Goal: Task Accomplishment & Management: Manage account settings

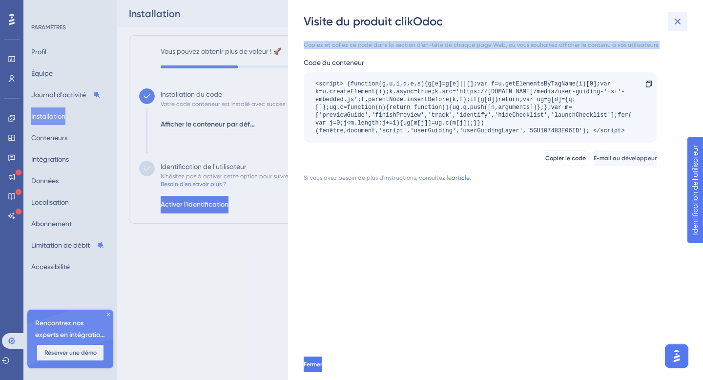
click at [675, 24] on icon at bounding box center [677, 22] width 12 height 12
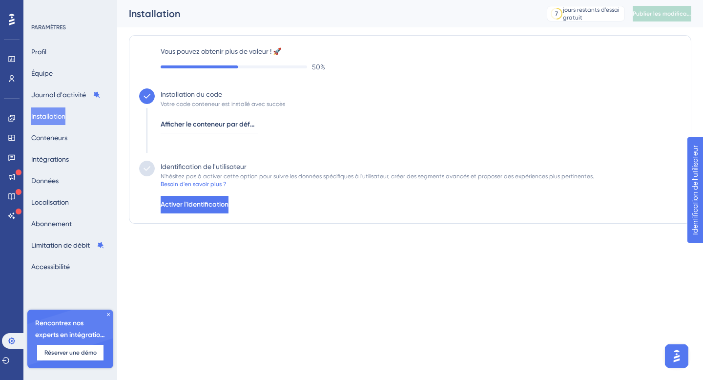
click at [674, 357] on img "Ouvrir le lanceur d'assistant AI" at bounding box center [677, 356] width 18 height 18
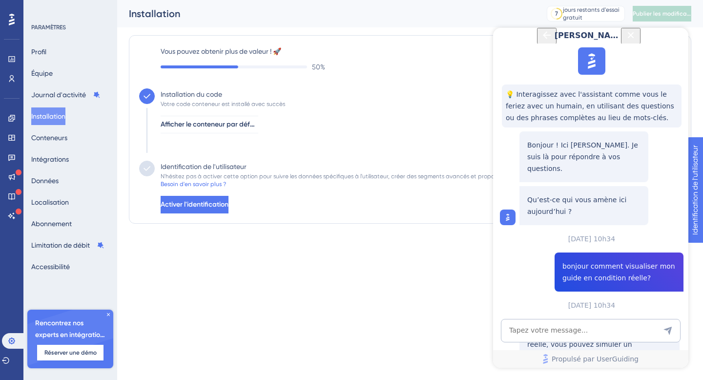
scroll to position [429, 0]
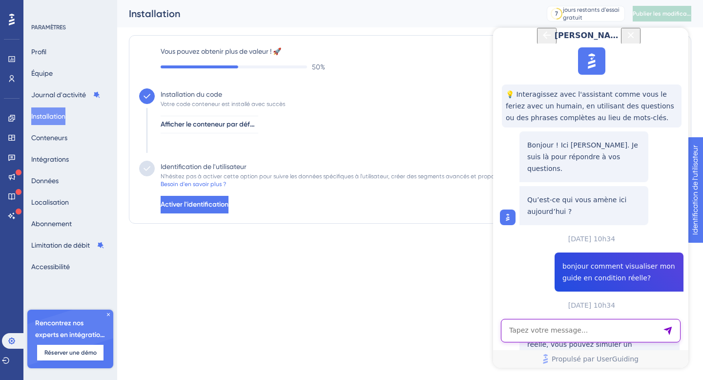
click at [528, 338] on textarea "Saisie de texte par assistant IA" at bounding box center [591, 330] width 180 height 23
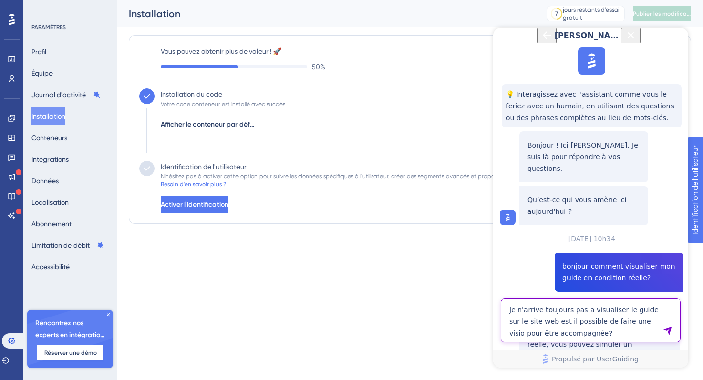
type textarea "Je n'arrive toujours pas a visualiser le guide sur le site web est il possible …"
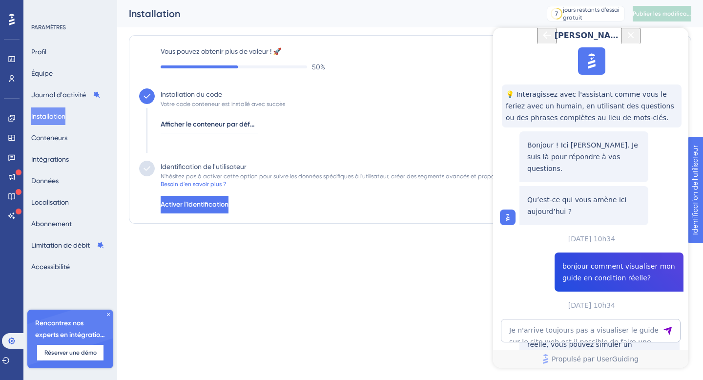
scroll to position [610, 0]
drag, startPoint x: 562, startPoint y: 147, endPoint x: 630, endPoint y: 189, distance: 79.9
copy span "Je n'arrive toujours pas a visualiser le guide sur le site web est il possible …"
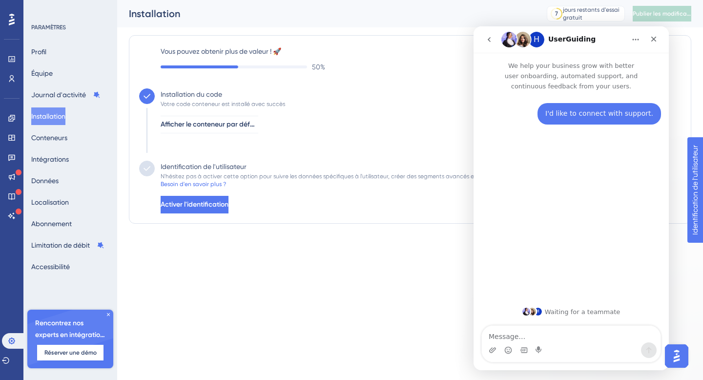
scroll to position [0, 0]
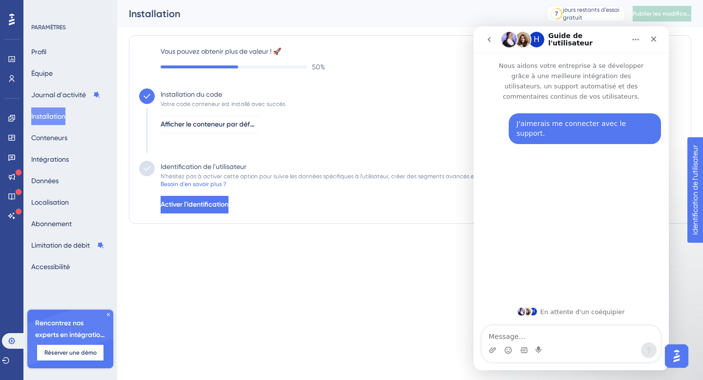
type textarea "Je n'arrive toujours pas a visualiser le guide sur le site web est il possible …"
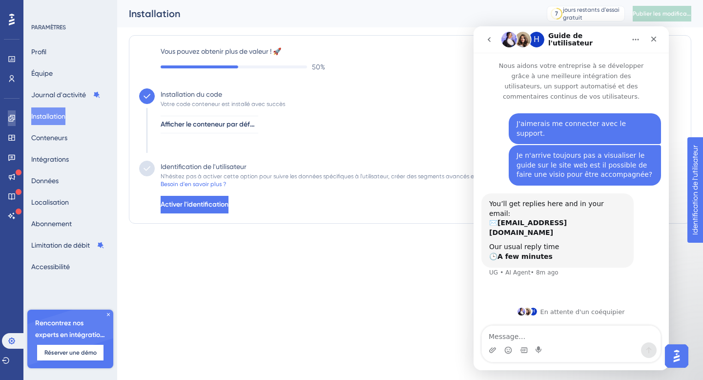
click at [15, 116] on icon at bounding box center [12, 118] width 8 height 8
click at [14, 118] on icon at bounding box center [11, 118] width 6 height 6
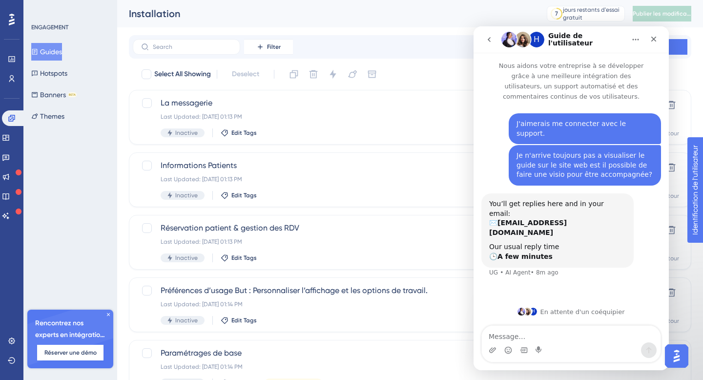
click at [95, 132] on div "ENGAGEMENT Guides Hotspots Banners BETA Themes Rencontrez nos experts en intégr…" at bounding box center [70, 190] width 94 height 380
click at [12, 115] on icon at bounding box center [12, 118] width 8 height 8
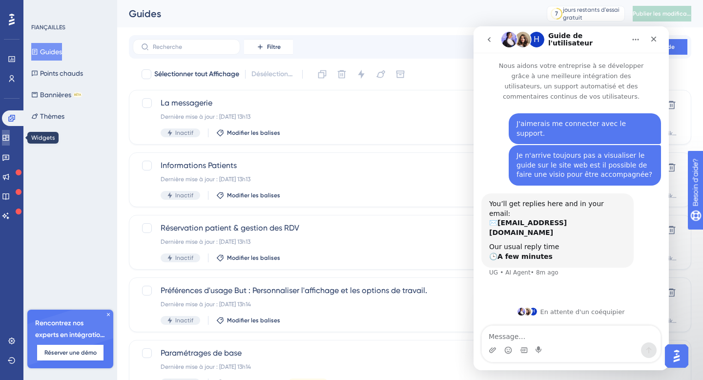
click at [10, 139] on icon at bounding box center [6, 138] width 8 height 8
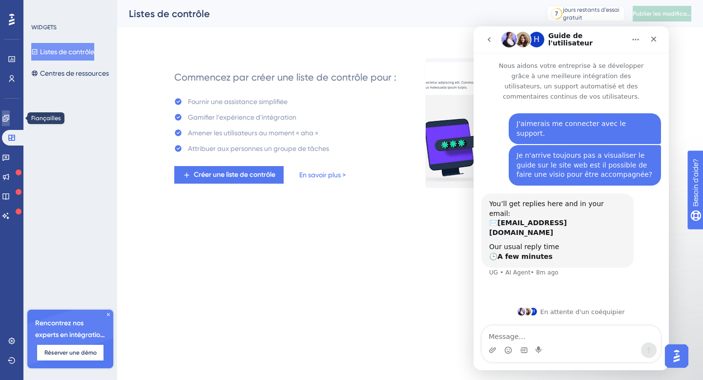
click at [10, 121] on icon at bounding box center [6, 118] width 8 height 8
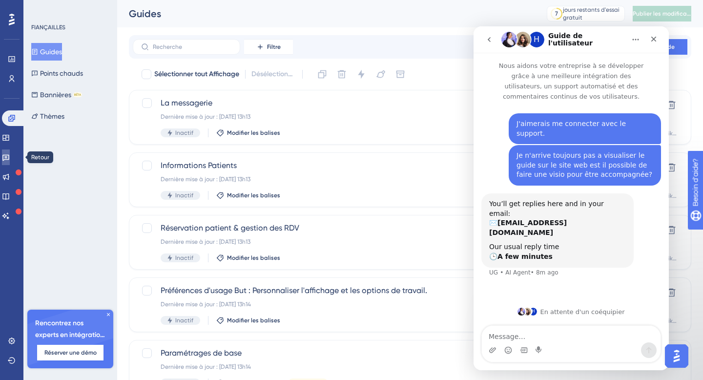
click at [10, 151] on link at bounding box center [6, 157] width 8 height 16
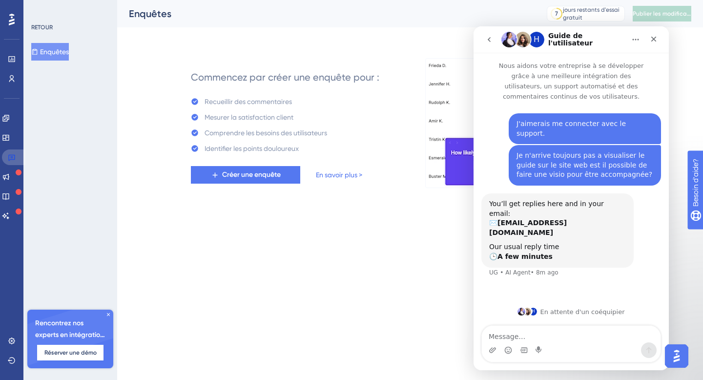
click at [15, 151] on link at bounding box center [13, 157] width 23 height 16
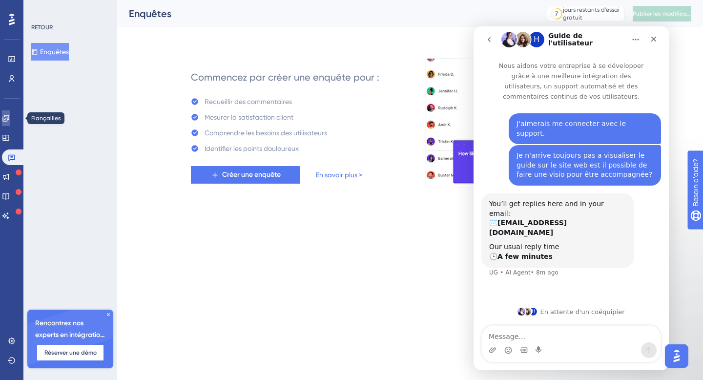
click at [9, 119] on icon at bounding box center [5, 118] width 6 height 6
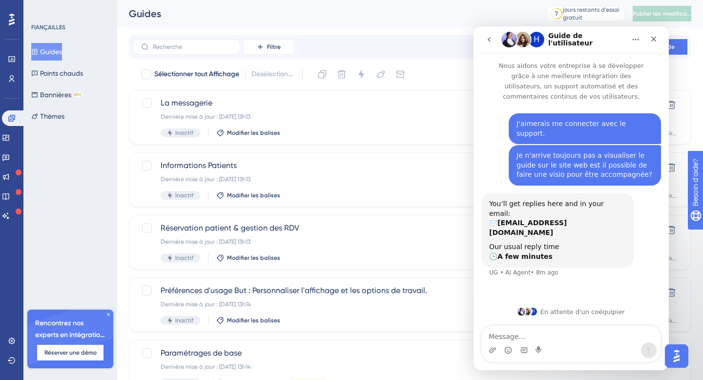
click at [55, 50] on font "Guides" at bounding box center [51, 52] width 22 height 8
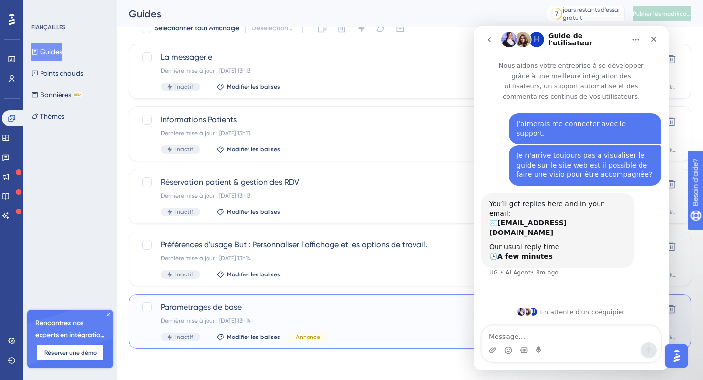
click at [305, 312] on span "Paramétrages de base" at bounding box center [371, 307] width 421 height 12
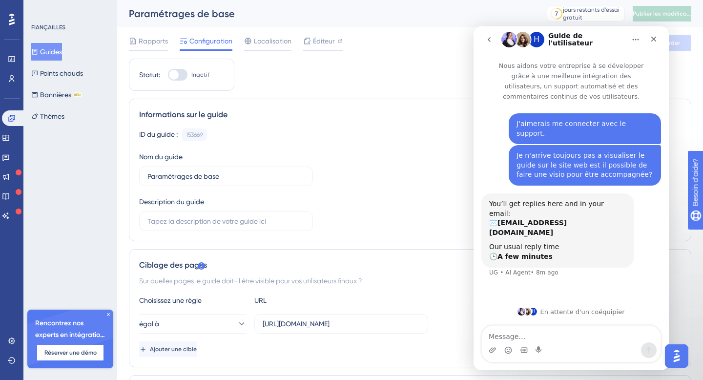
click at [178, 81] on div "Statut: Inactif" at bounding box center [181, 75] width 105 height 32
click at [647, 41] on div "Fermer" at bounding box center [654, 39] width 18 height 18
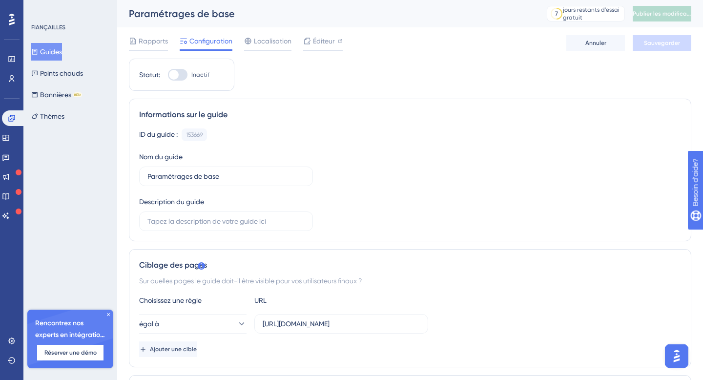
click at [178, 72] on div at bounding box center [174, 75] width 10 height 10
click at [168, 75] on input "Inactif" at bounding box center [167, 75] width 0 height 0
checkbox input "true"
click at [653, 47] on button "Sauvegarder" at bounding box center [661, 43] width 59 height 16
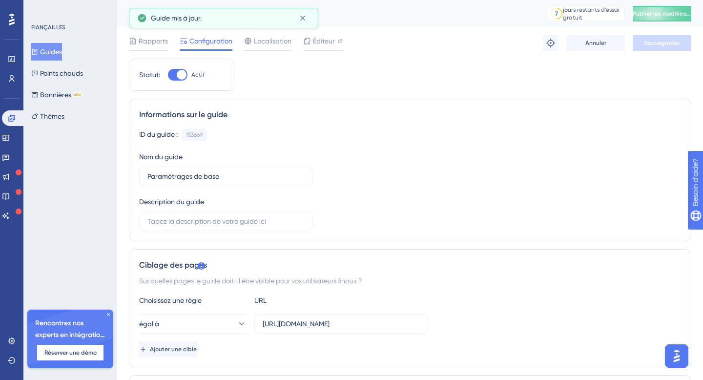
click at [62, 51] on font "Guides" at bounding box center [51, 52] width 22 height 8
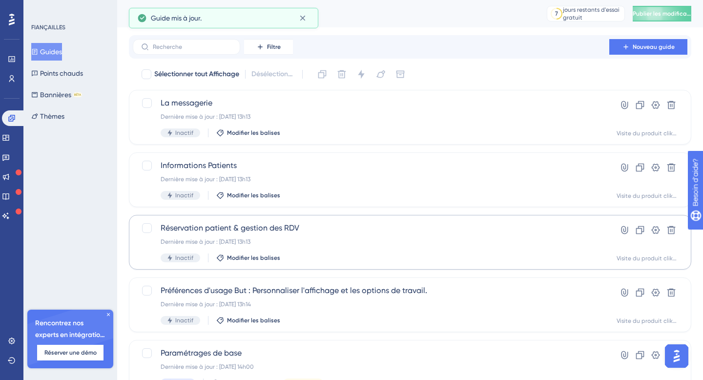
scroll to position [46, 0]
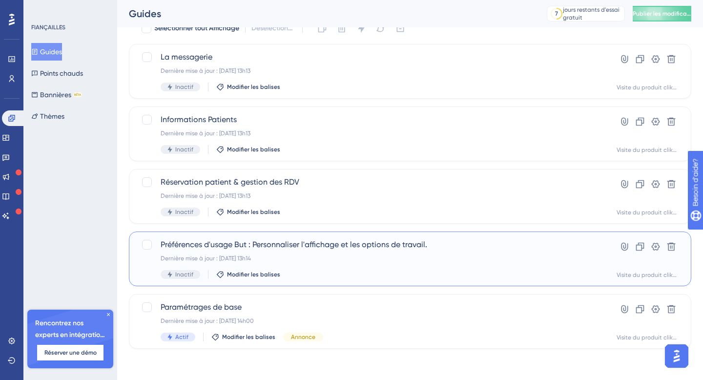
click at [218, 265] on div "Préférences d'usage But : Personnaliser l'affichage et les options de travail. …" at bounding box center [371, 259] width 421 height 40
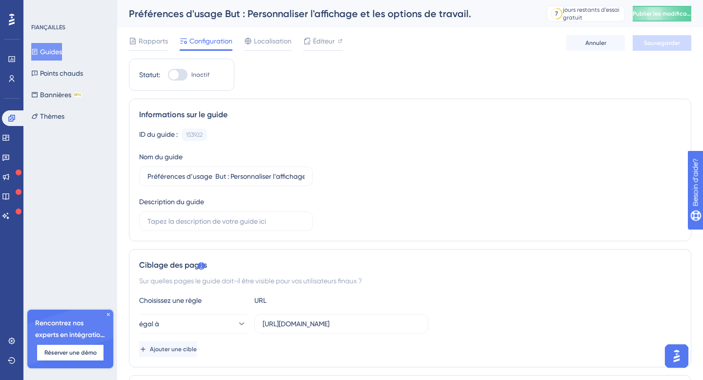
click at [175, 75] on div at bounding box center [174, 75] width 10 height 10
click at [168, 75] on input "Inactif" at bounding box center [167, 75] width 0 height 0
checkbox input "true"
click at [667, 13] on font "Publier les modifications" at bounding box center [667, 13] width 68 height 7
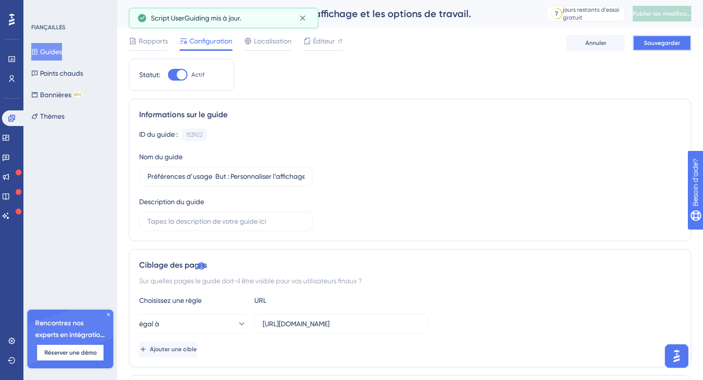
click at [658, 43] on font "Sauvegarder" at bounding box center [662, 43] width 36 height 7
click at [59, 52] on font "Guides" at bounding box center [51, 52] width 22 height 8
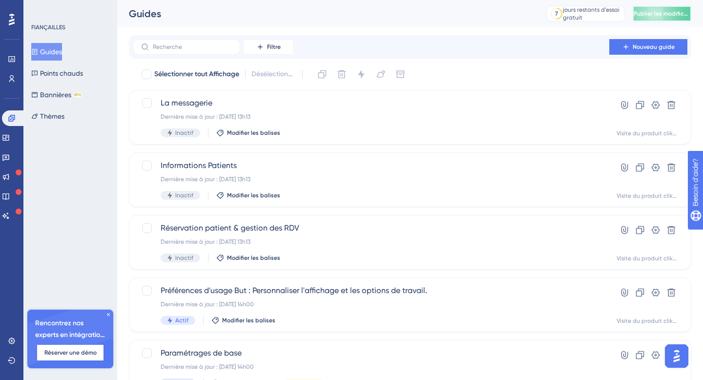
click at [671, 9] on button "Publier les modifications" at bounding box center [661, 14] width 59 height 16
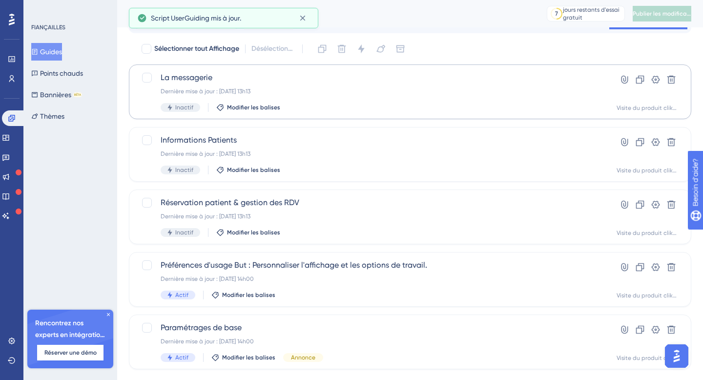
scroll to position [46, 0]
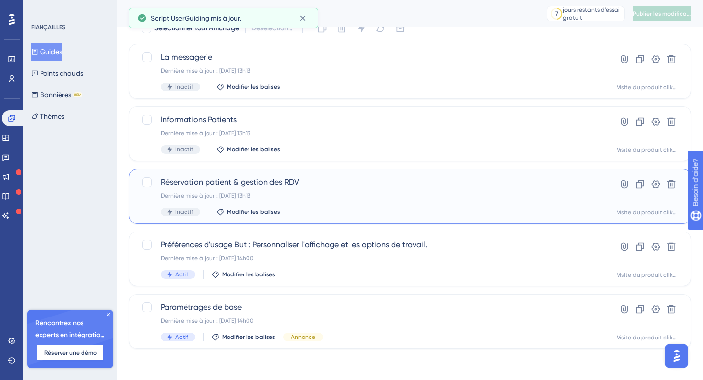
click at [194, 185] on font "Réservation patient & gestion des RDV" at bounding box center [230, 181] width 139 height 9
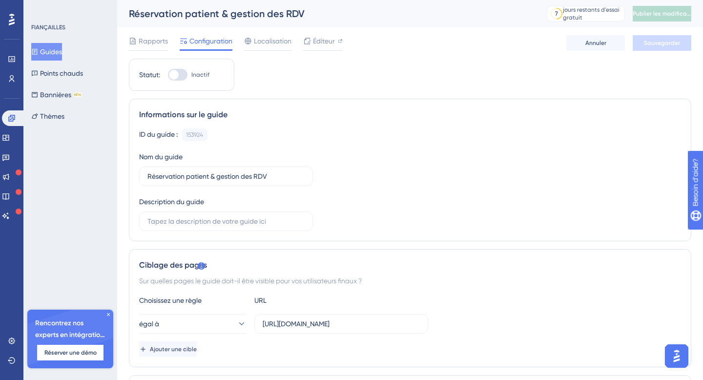
click at [168, 76] on div at bounding box center [178, 75] width 20 height 12
click at [168, 75] on input "Inactif" at bounding box center [167, 75] width 0 height 0
checkbox input "true"
click at [661, 43] on font "Sauvegarder" at bounding box center [662, 43] width 36 height 7
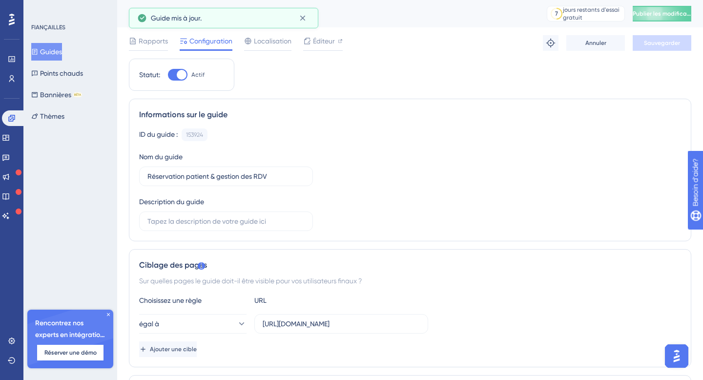
click at [52, 49] on font "Guides" at bounding box center [51, 52] width 22 height 8
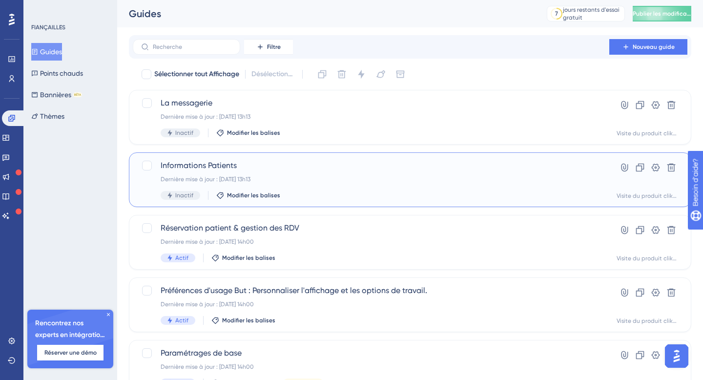
click at [235, 179] on font "Dernière mise à jour : [DATE] 13h13" at bounding box center [206, 179] width 90 height 7
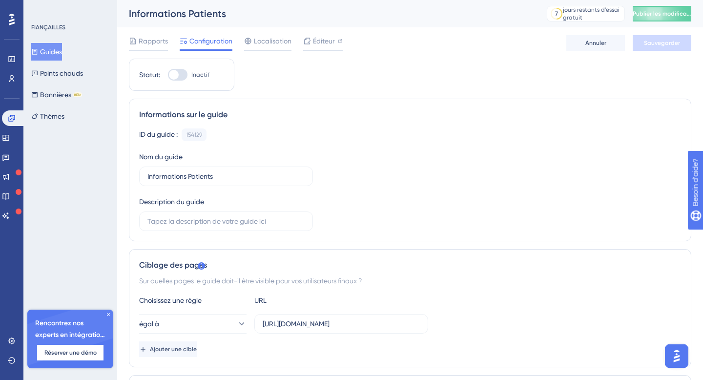
click at [173, 74] on div at bounding box center [174, 75] width 10 height 10
click at [168, 75] on input "Inactif" at bounding box center [167, 75] width 0 height 0
checkbox input "true"
click at [676, 11] on font "Publier les modifications" at bounding box center [666, 13] width 68 height 7
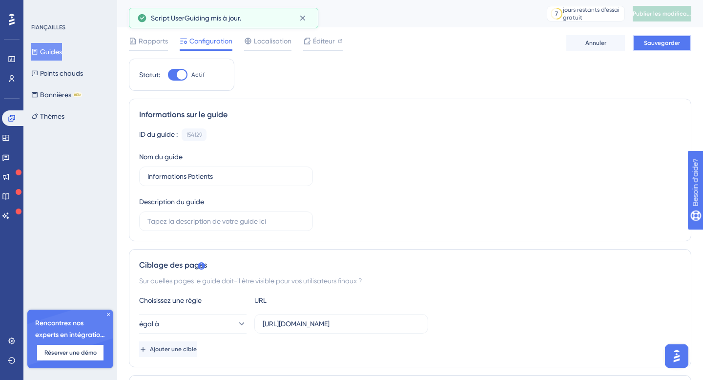
click at [659, 41] on font "Sauvegarder" at bounding box center [662, 43] width 36 height 7
click at [52, 46] on font "Guides" at bounding box center [51, 52] width 22 height 12
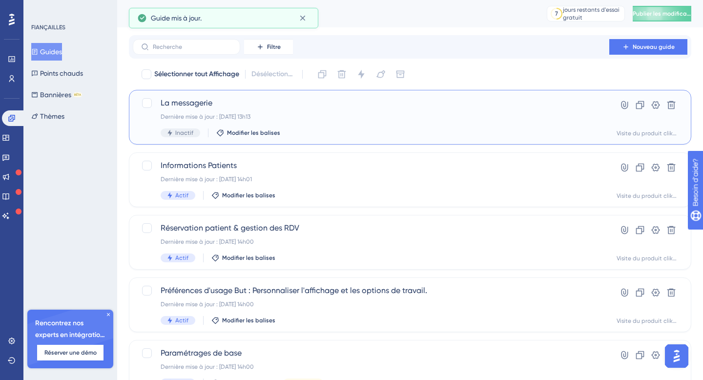
click at [232, 114] on font "Dernière mise à jour : [DATE] 13h13" at bounding box center [206, 116] width 90 height 7
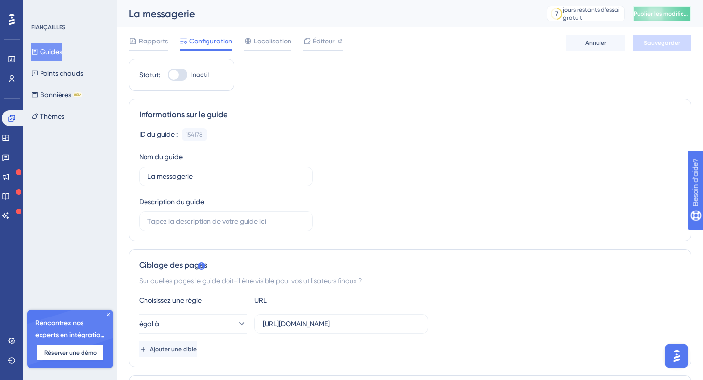
click at [674, 12] on font "Publier les modifications" at bounding box center [667, 13] width 68 height 7
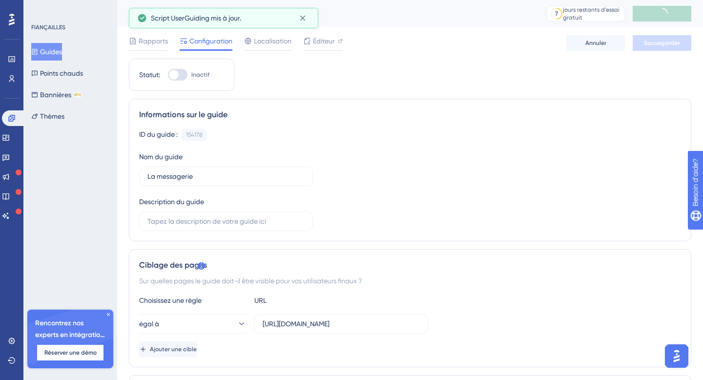
click at [176, 72] on div at bounding box center [174, 75] width 10 height 10
click at [168, 75] on input "Inactif" at bounding box center [167, 75] width 0 height 0
checkbox input "true"
click at [664, 45] on font "Sauvegarder" at bounding box center [662, 43] width 36 height 7
click at [661, 18] on button "Publier les modifications" at bounding box center [661, 14] width 59 height 16
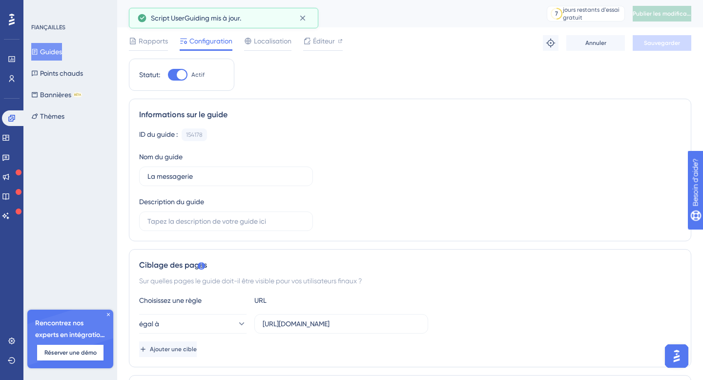
click at [54, 51] on font "Guides" at bounding box center [51, 52] width 22 height 8
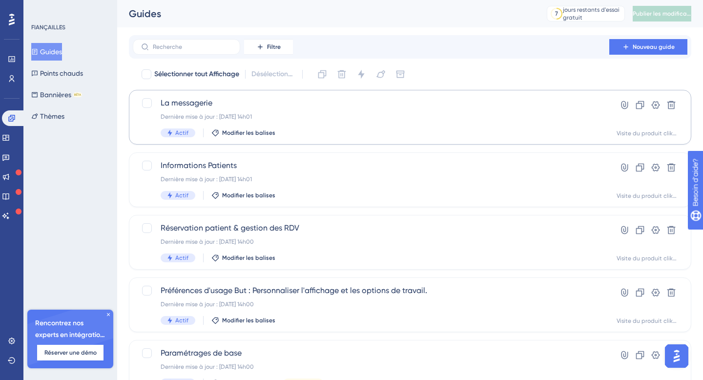
scroll to position [46, 0]
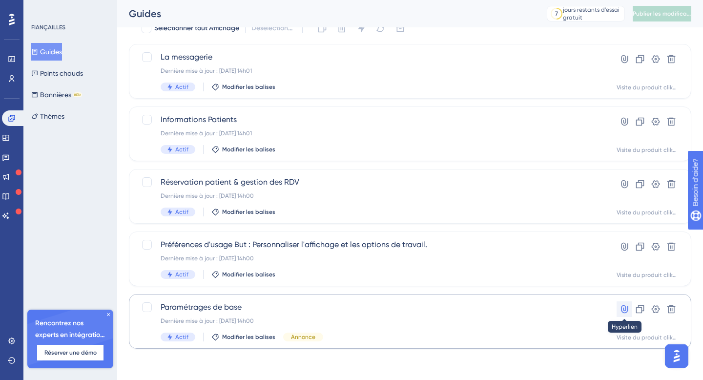
click at [622, 307] on icon at bounding box center [624, 309] width 10 height 10
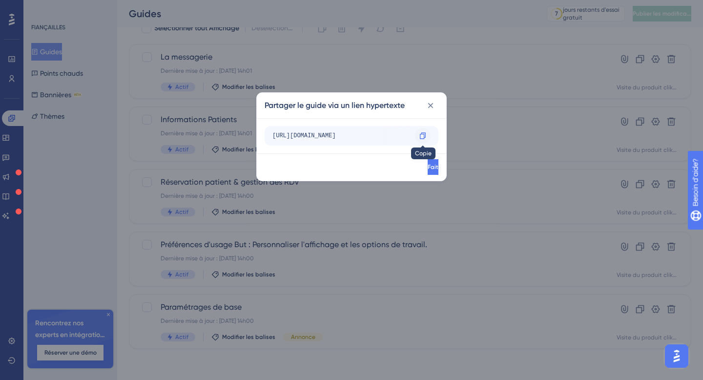
click at [423, 135] on icon at bounding box center [423, 136] width 8 height 8
click at [433, 104] on icon at bounding box center [430, 106] width 10 height 10
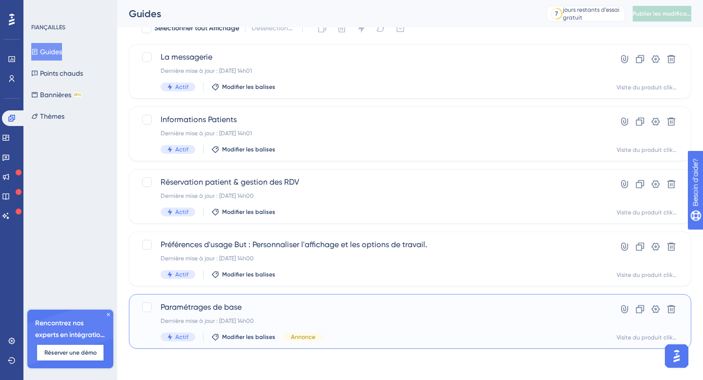
click at [311, 313] on div "Paramétrages de base Dernière mise à jour : [DATE] 14h00 Actif Modifier les bal…" at bounding box center [371, 321] width 421 height 40
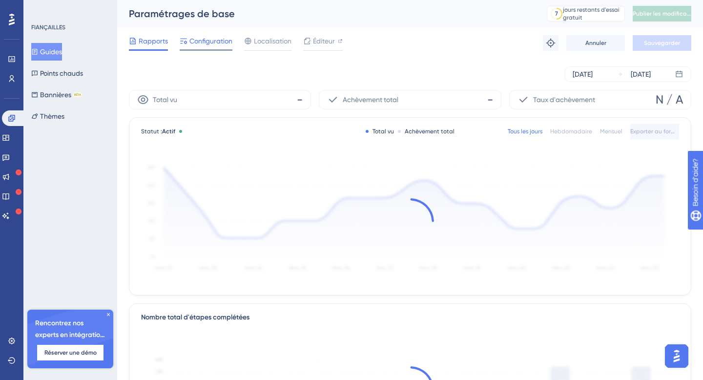
click at [211, 44] on font "Configuration" at bounding box center [210, 41] width 43 height 8
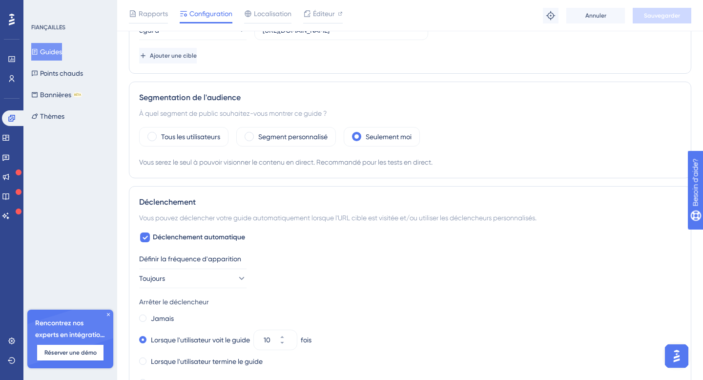
scroll to position [299, 0]
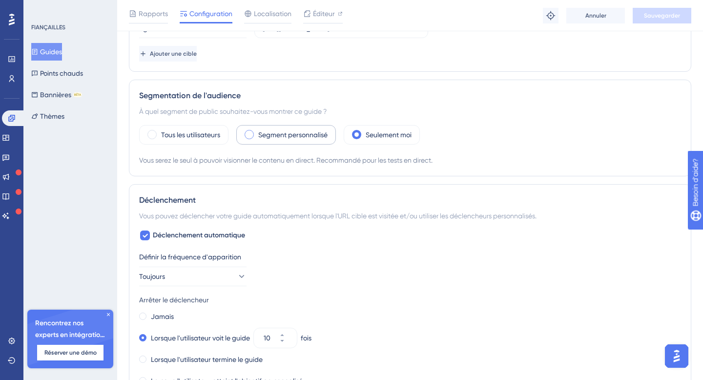
click at [251, 136] on span at bounding box center [248, 134] width 9 height 9
click at [257, 131] on input "radio" at bounding box center [257, 131] width 0 height 0
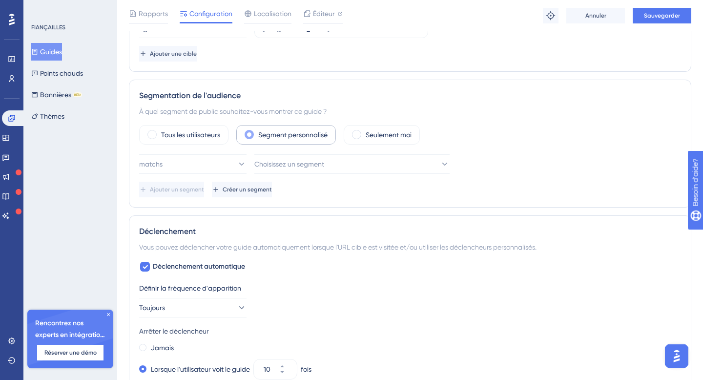
click at [251, 137] on span at bounding box center [248, 134] width 9 height 9
click at [257, 131] on input "radio" at bounding box center [257, 131] width 0 height 0
click at [153, 138] on span at bounding box center [151, 134] width 9 height 9
click at [160, 131] on input "radio" at bounding box center [160, 131] width 0 height 0
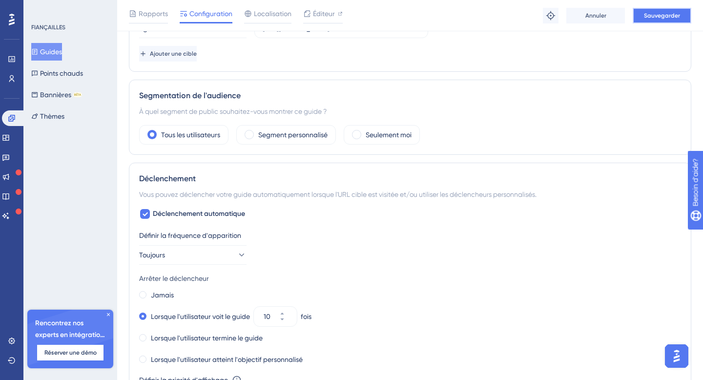
click at [679, 16] on button "Sauvegarder" at bounding box center [661, 16] width 59 height 16
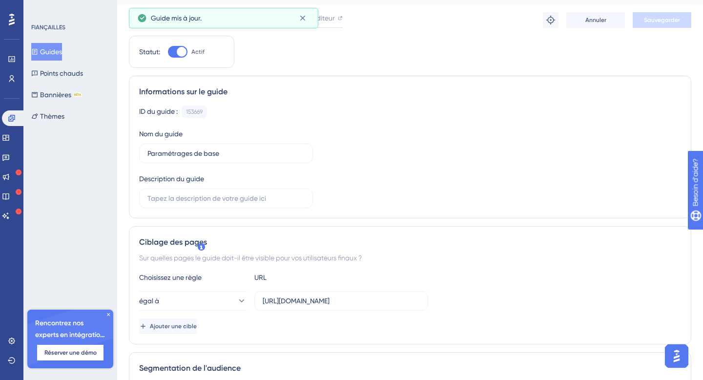
scroll to position [0, 0]
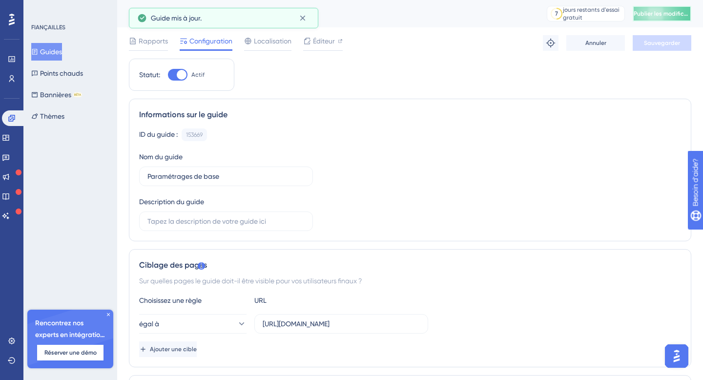
click at [662, 10] on font "Publier les modifications" at bounding box center [667, 13] width 68 height 7
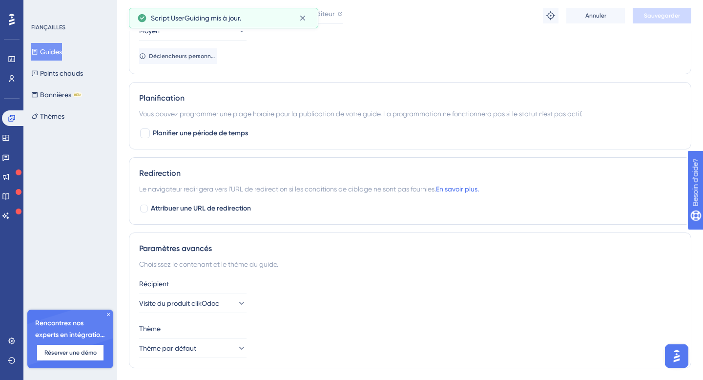
scroll to position [695, 0]
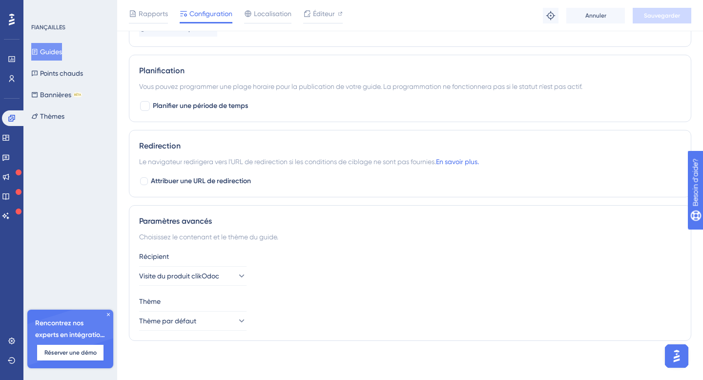
click at [49, 55] on font "Guides" at bounding box center [51, 52] width 22 height 8
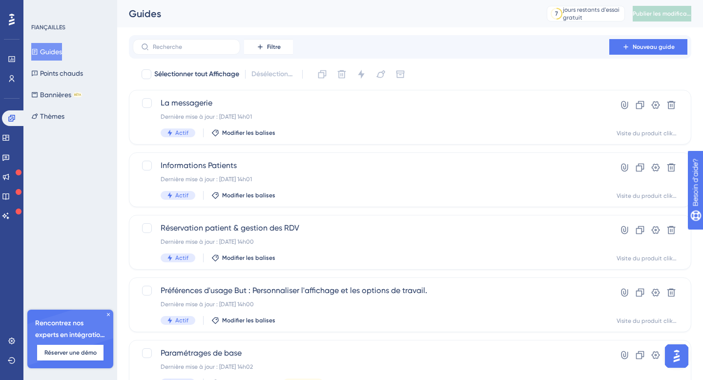
scroll to position [46, 0]
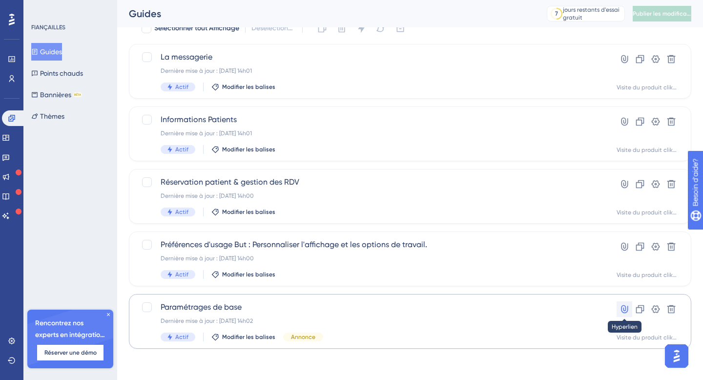
click at [623, 309] on icon at bounding box center [624, 309] width 7 height 8
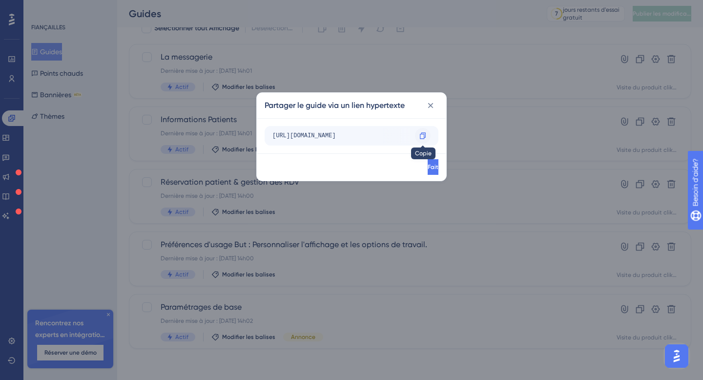
click at [424, 133] on icon at bounding box center [423, 136] width 8 height 8
click at [431, 107] on icon at bounding box center [430, 106] width 10 height 10
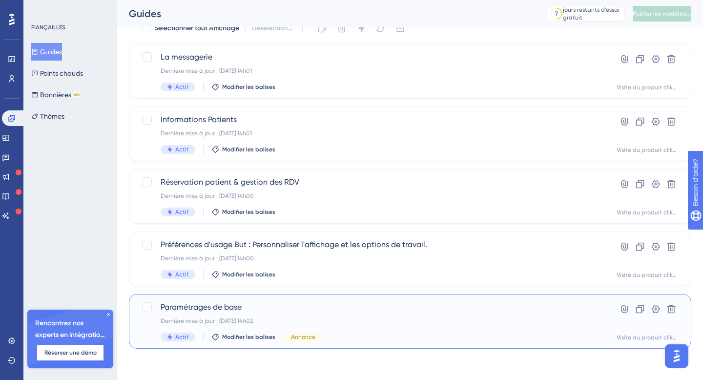
click at [283, 311] on span "Paramétrages de base" at bounding box center [371, 307] width 421 height 12
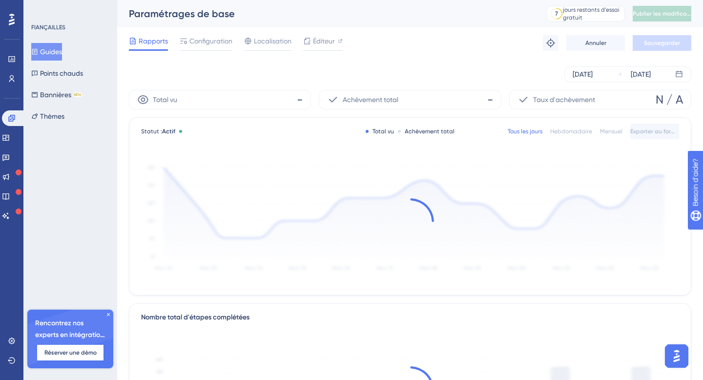
click at [283, 311] on div "Nombre total d'étapes complétées" at bounding box center [410, 317] width 538 height 12
click at [205, 41] on font "Configuration" at bounding box center [210, 41] width 43 height 8
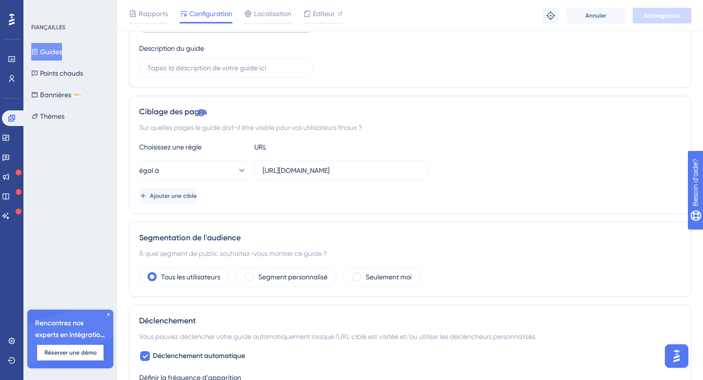
scroll to position [161, 0]
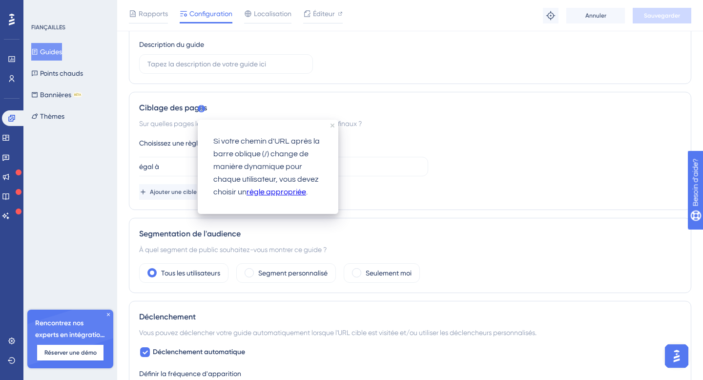
click at [267, 194] on font "règle appropriée" at bounding box center [276, 192] width 60 height 8
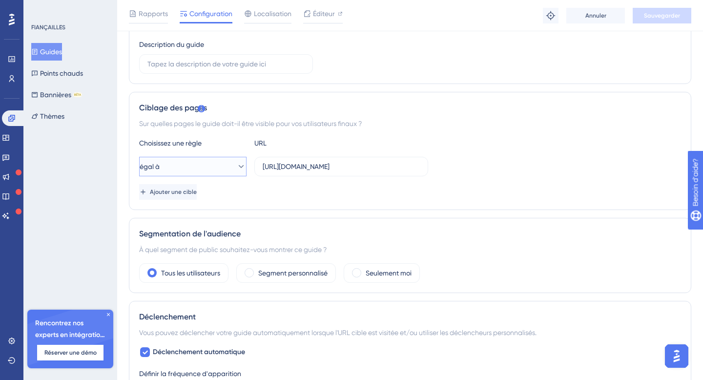
click at [236, 168] on icon at bounding box center [241, 167] width 10 height 10
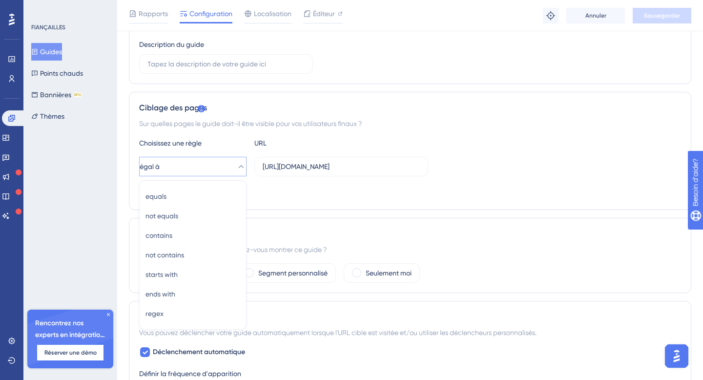
scroll to position [225, 0]
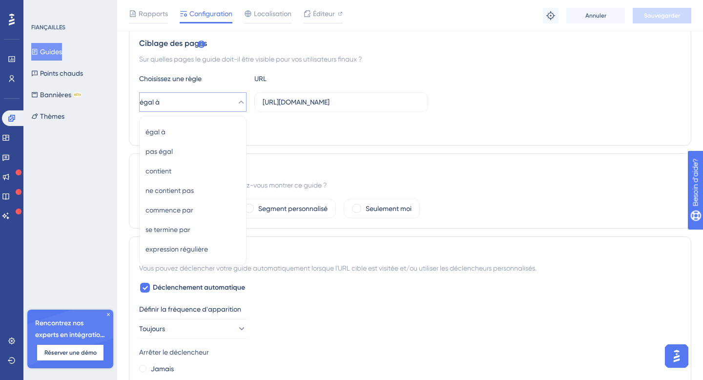
click at [288, 122] on div "Ajouter une cible" at bounding box center [410, 128] width 542 height 16
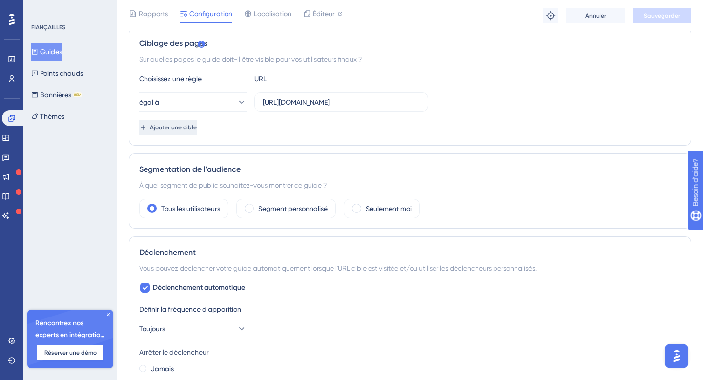
click at [197, 125] on font "Ajouter une cible" at bounding box center [173, 127] width 47 height 7
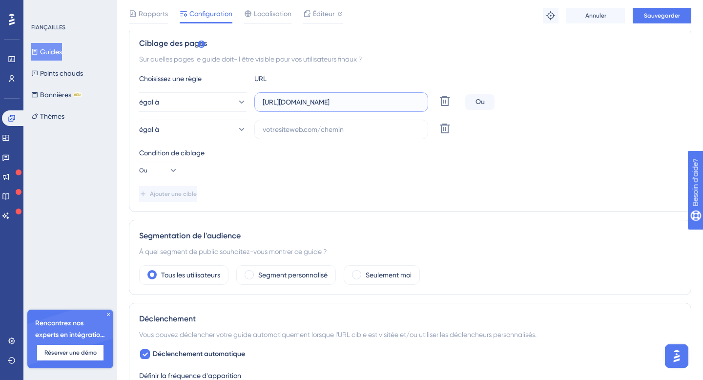
drag, startPoint x: 354, startPoint y: 109, endPoint x: 252, endPoint y: 104, distance: 102.1
click at [252, 104] on div "égal à [URL][DOMAIN_NAME] Supprimer" at bounding box center [300, 102] width 322 height 20
click at [306, 126] on input "text" at bounding box center [341, 129] width 157 height 11
paste input "[URL][DOMAIN_NAME]"
drag, startPoint x: 343, startPoint y: 130, endPoint x: 365, endPoint y: 129, distance: 21.5
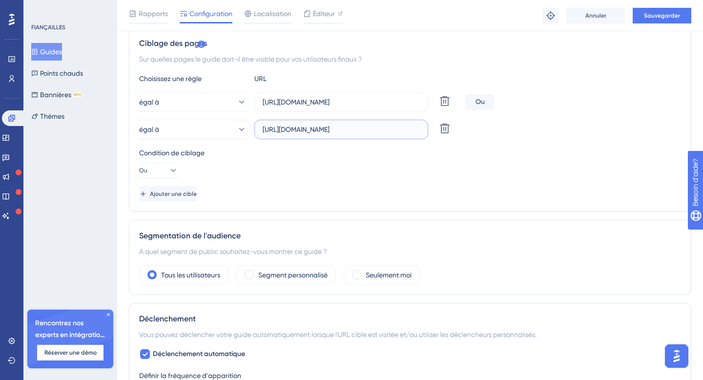
click at [365, 129] on input "[URL][DOMAIN_NAME]" at bounding box center [341, 129] width 157 height 11
paste input "gn-in"
type input "[URL][DOMAIN_NAME]"
click at [168, 174] on icon at bounding box center [173, 170] width 10 height 10
click at [163, 218] on div "Ou Ou" at bounding box center [158, 218] width 26 height 20
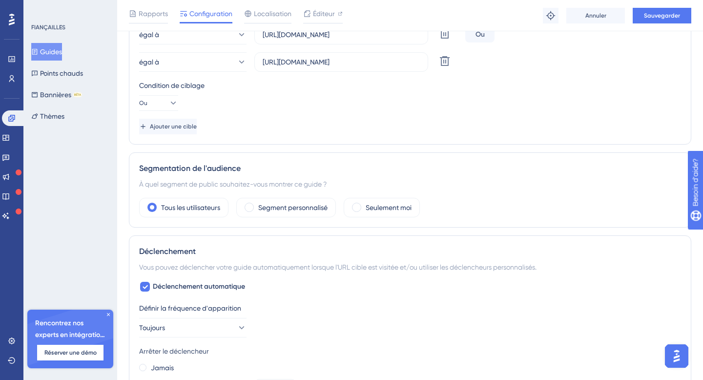
scroll to position [340, 0]
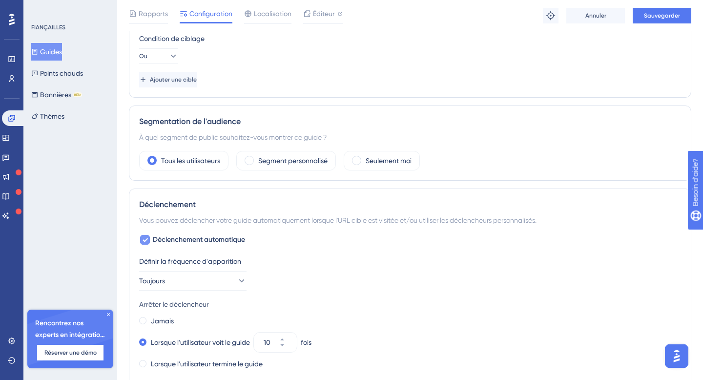
click at [146, 240] on icon at bounding box center [145, 240] width 6 height 8
checkbox input "false"
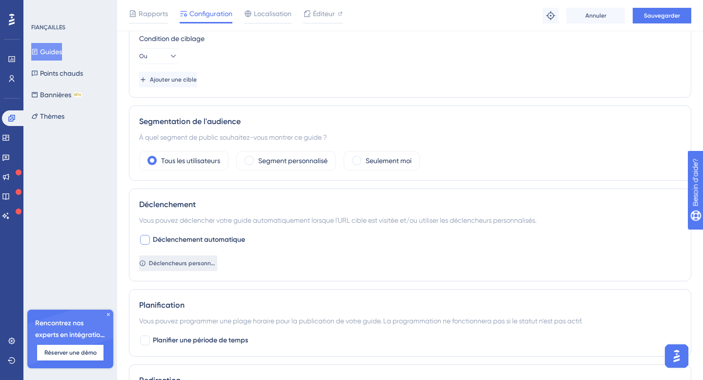
click at [164, 267] on button "Déclencheurs personnalisés" at bounding box center [178, 263] width 78 height 16
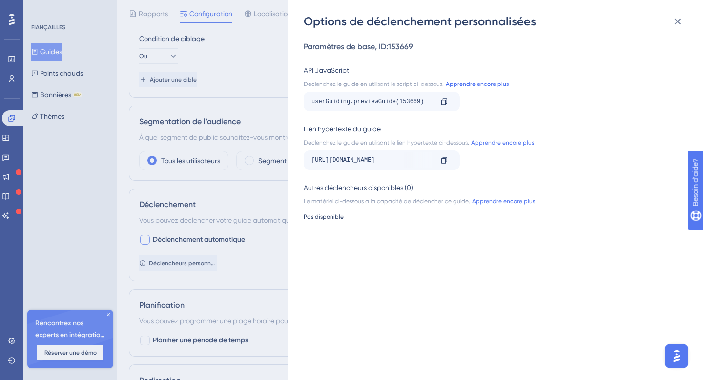
click at [472, 84] on font "Apprendre encore plus" at bounding box center [477, 84] width 63 height 7
click at [445, 101] on icon at bounding box center [444, 102] width 8 height 8
click at [446, 160] on icon at bounding box center [444, 160] width 8 height 8
click at [679, 24] on icon at bounding box center [677, 22] width 12 height 12
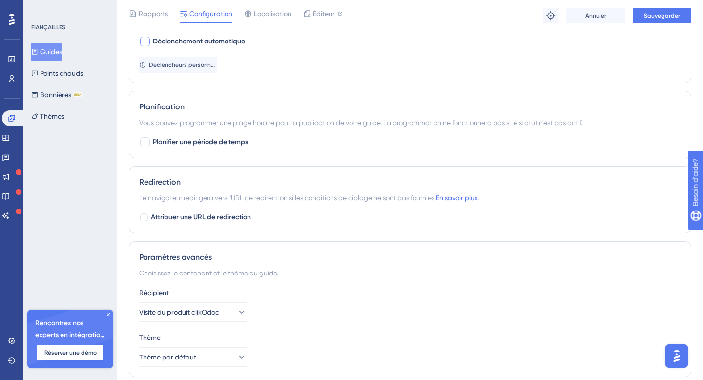
scroll to position [574, 0]
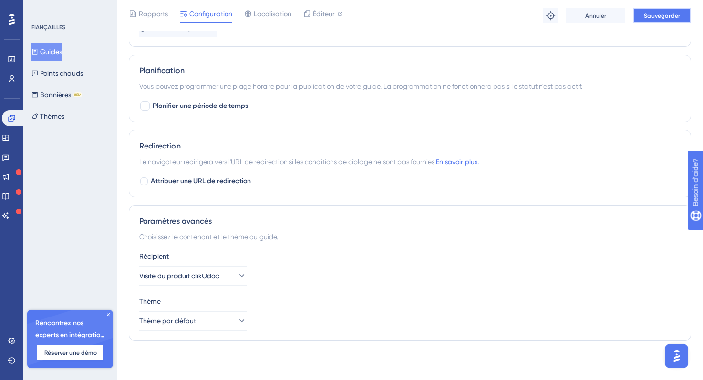
click at [650, 15] on font "Sauvegarder" at bounding box center [662, 15] width 36 height 7
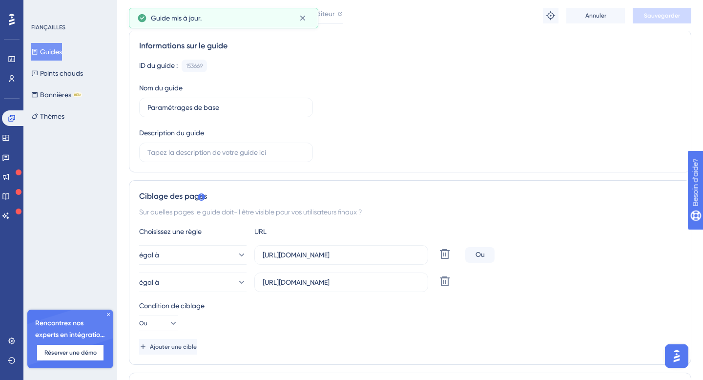
scroll to position [0, 0]
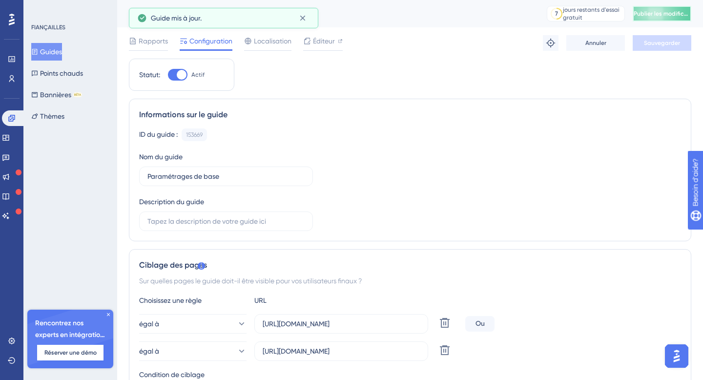
click at [668, 17] on font "Publier les modifications" at bounding box center [667, 13] width 68 height 7
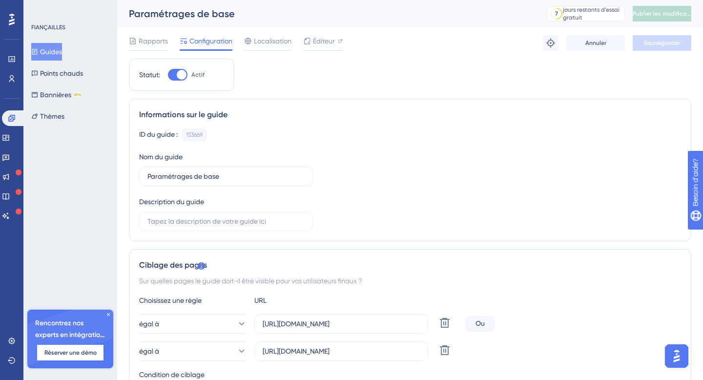
click at [278, 34] on div "Rapports Configuration Localisation Éditeur Dépannage Annuler Sauvegarder" at bounding box center [410, 42] width 562 height 31
click at [275, 42] on font "Localisation" at bounding box center [273, 41] width 38 height 8
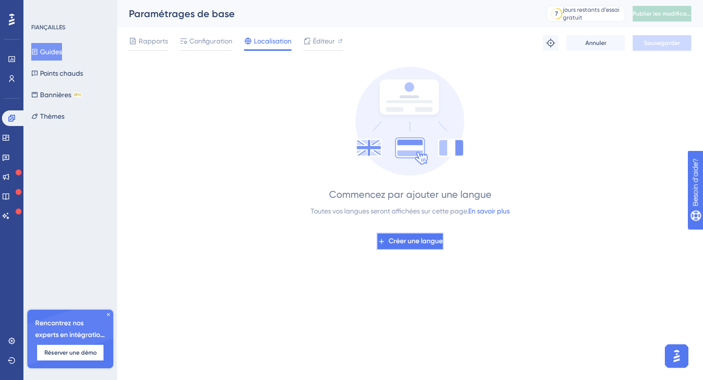
click at [416, 244] on font "Créer une langue" at bounding box center [415, 241] width 54 height 8
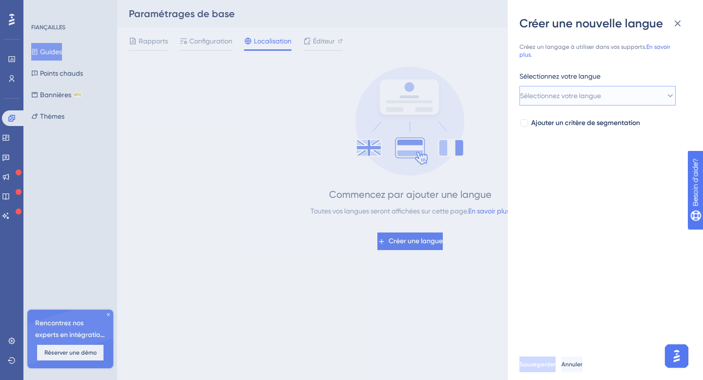
click at [592, 98] on font "Sélectionnez votre langue" at bounding box center [560, 96] width 81 height 8
type input "fr"
click at [587, 157] on div "Français [DEMOGRAPHIC_DATA]" at bounding box center [597, 155] width 143 height 20
click at [526, 124] on div at bounding box center [524, 123] width 8 height 8
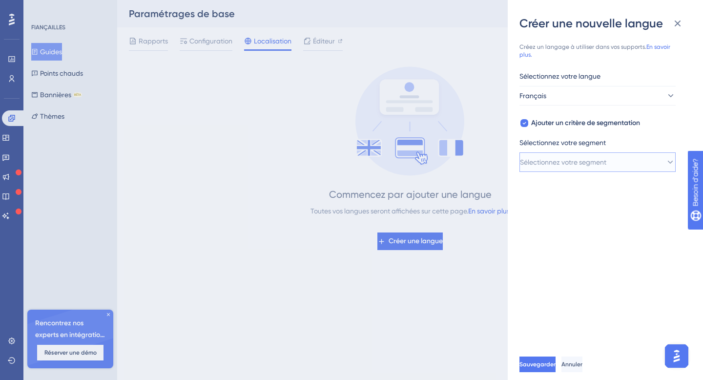
click at [570, 161] on font "Sélectionnez votre segment" at bounding box center [563, 162] width 86 height 8
click at [522, 122] on icon at bounding box center [524, 123] width 4 height 8
checkbox input "false"
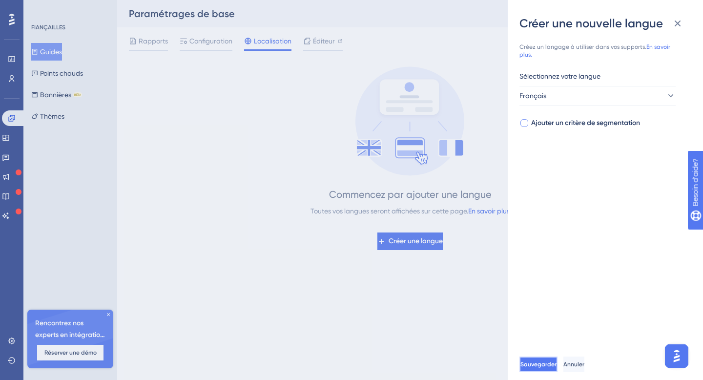
click at [553, 363] on font "Sauvegarder" at bounding box center [538, 364] width 36 height 7
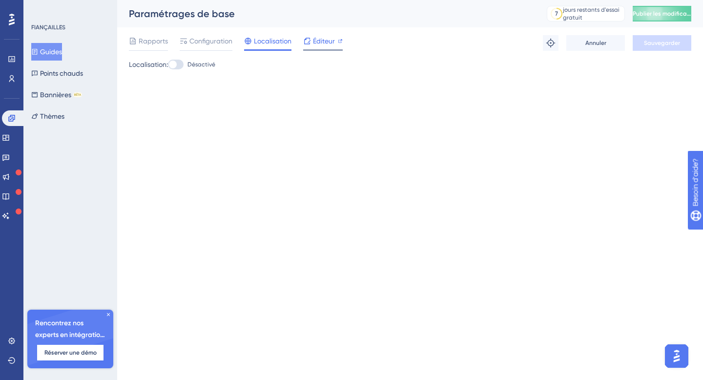
click at [323, 43] on font "Éditeur" at bounding box center [324, 41] width 22 height 8
click at [655, 14] on button "Publier les modifications" at bounding box center [661, 14] width 59 height 16
click at [56, 52] on font "Guides" at bounding box center [51, 52] width 22 height 8
